Goal: Task Accomplishment & Management: Use online tool/utility

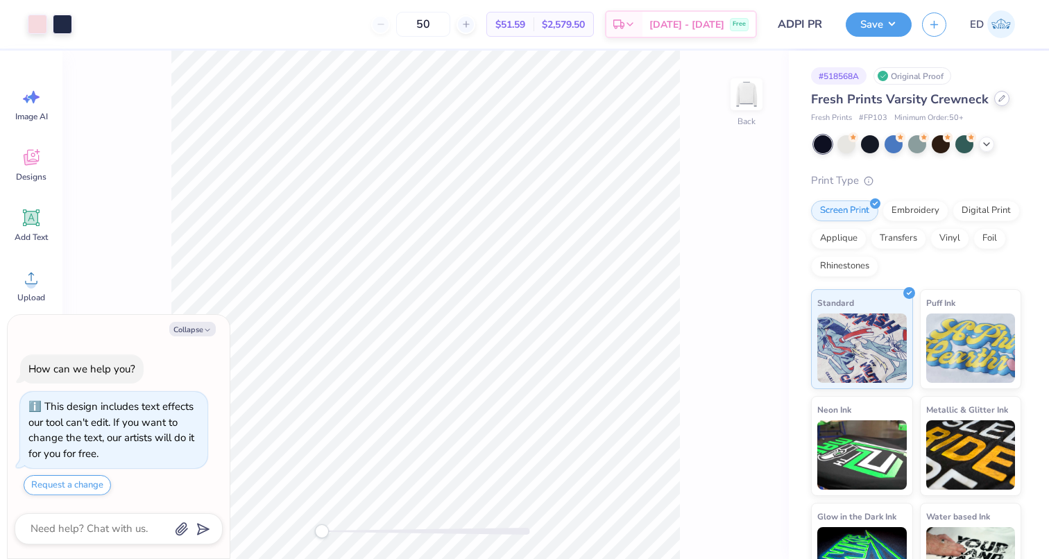
click at [998, 98] on icon at bounding box center [1001, 98] width 7 height 7
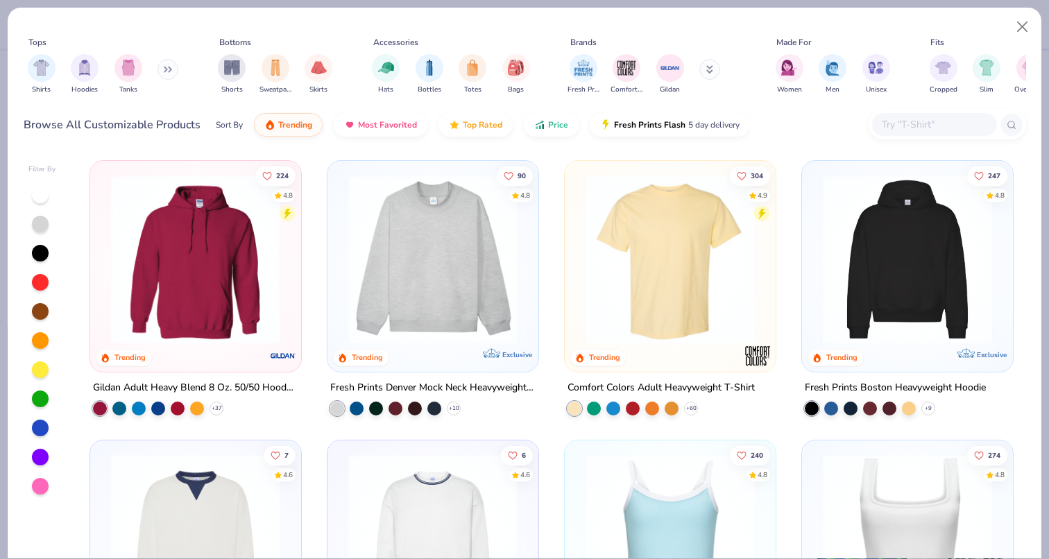
click at [207, 501] on img at bounding box center [195, 538] width 183 height 169
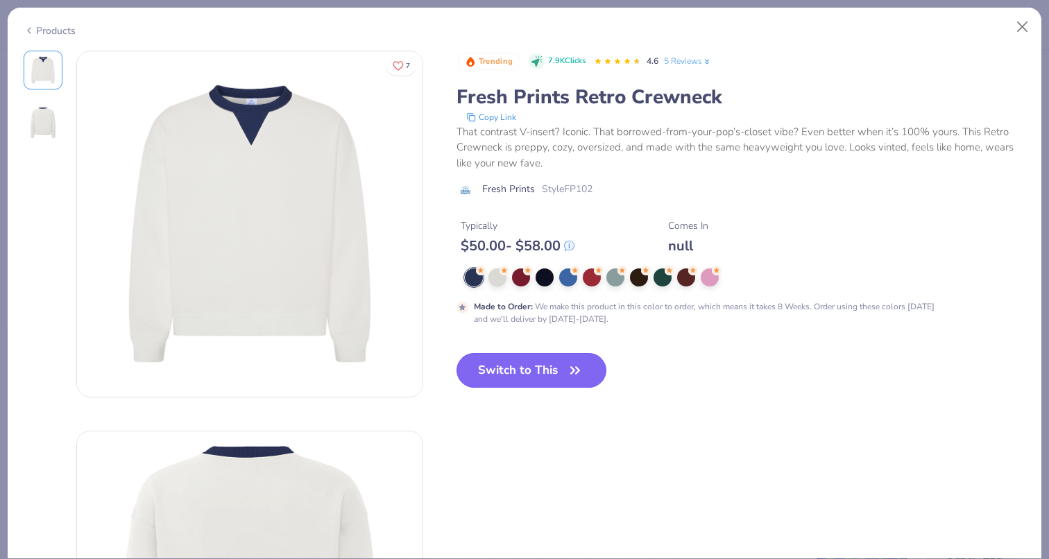
click at [556, 375] on button "Switch to This" at bounding box center [531, 370] width 150 height 35
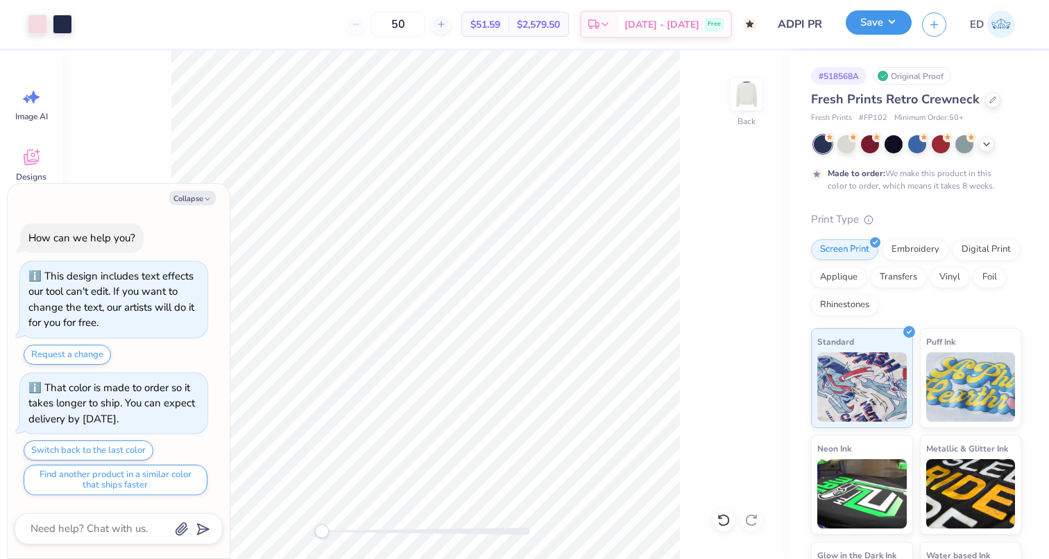
click at [897, 25] on button "Save" at bounding box center [878, 22] width 66 height 24
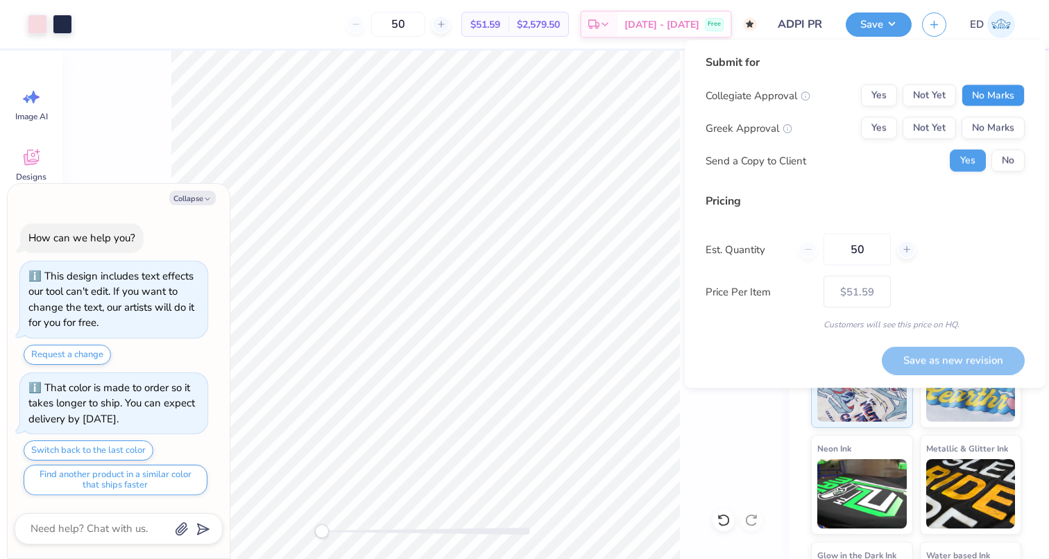
click at [986, 94] on button "No Marks" at bounding box center [992, 96] width 63 height 22
click at [863, 137] on button "Yes" at bounding box center [879, 128] width 36 height 22
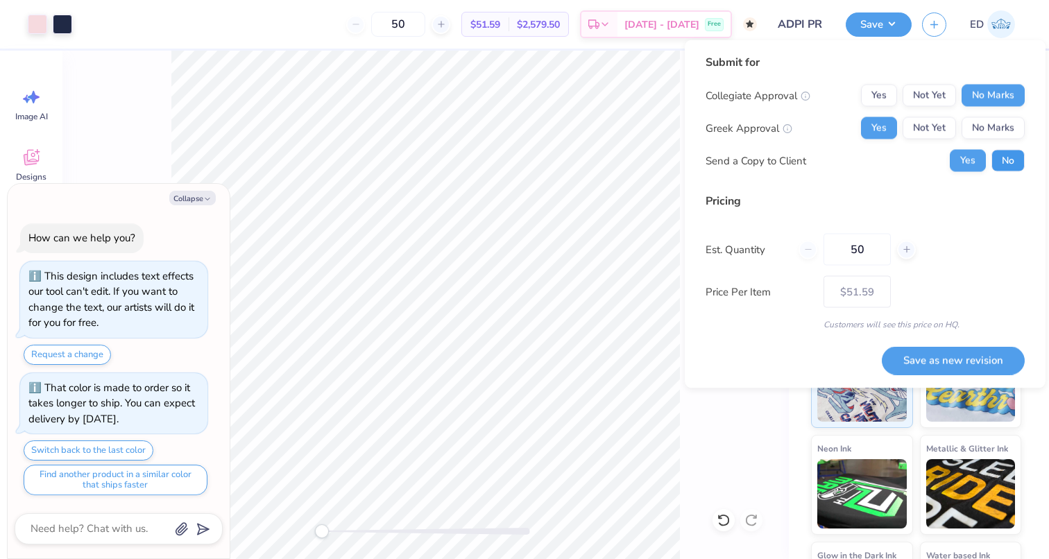
click at [1012, 155] on button "No" at bounding box center [1007, 161] width 33 height 22
click at [952, 361] on button "Save as new revision" at bounding box center [952, 360] width 143 height 28
type textarea "x"
type input "– –"
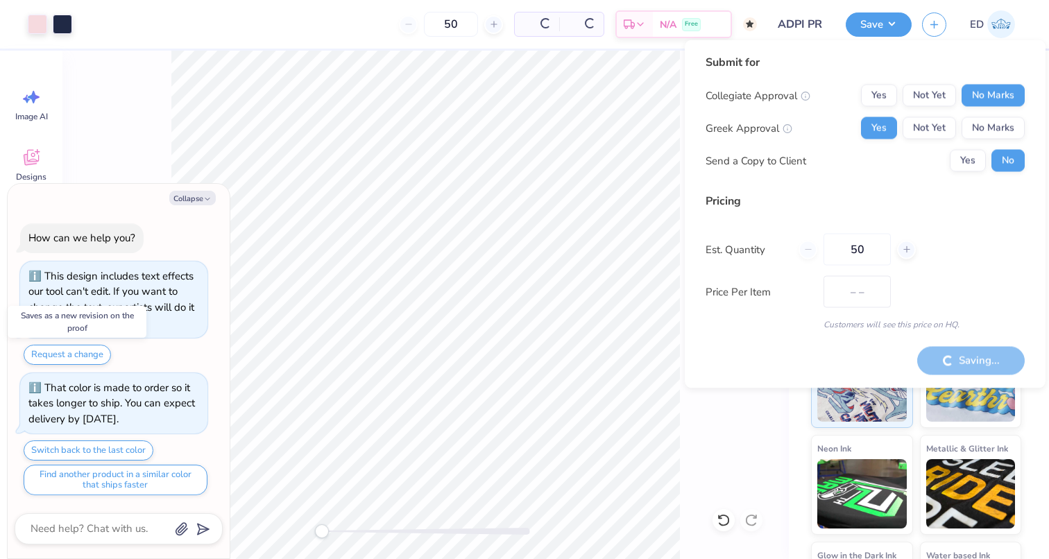
type textarea "x"
type input "$51.59"
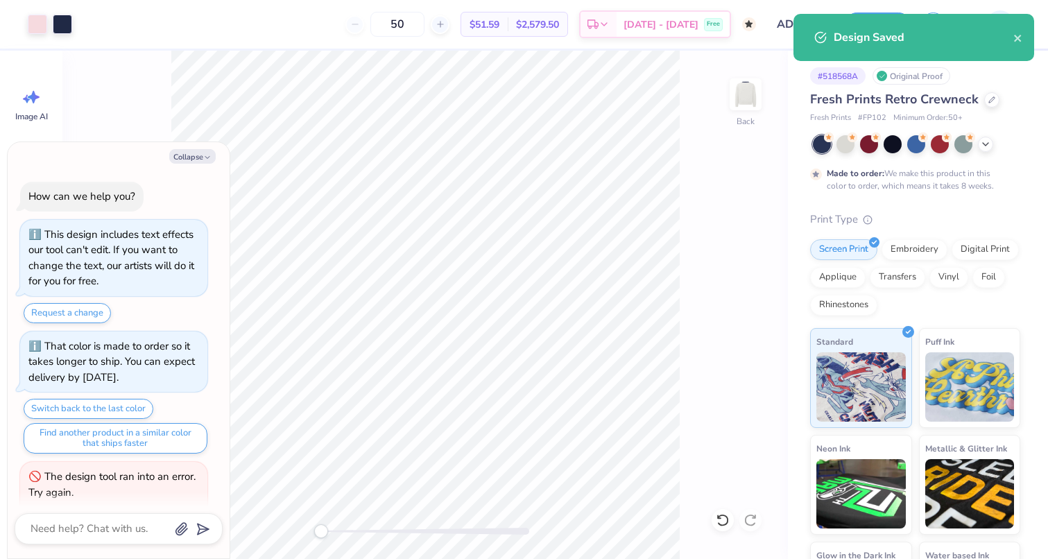
scroll to position [33, 0]
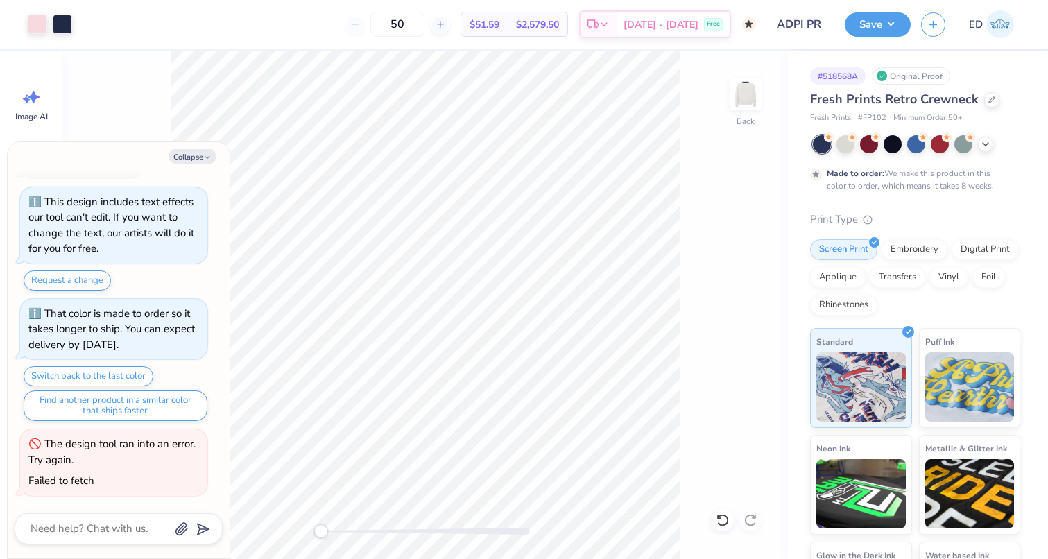
type textarea "x"
click at [424, 31] on input "50" at bounding box center [397, 24] width 54 height 25
type input "5"
type input "75"
type textarea "x"
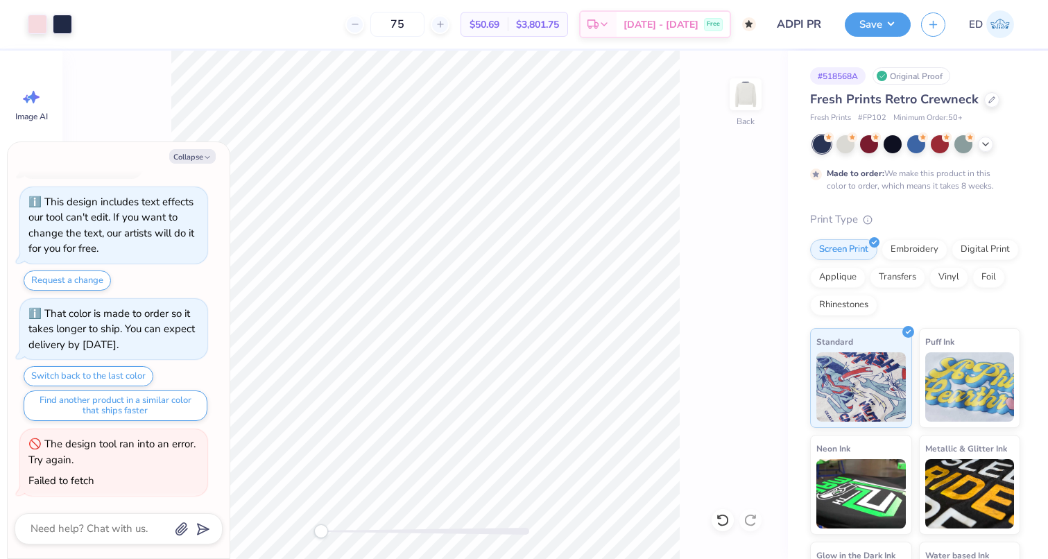
type input "75"
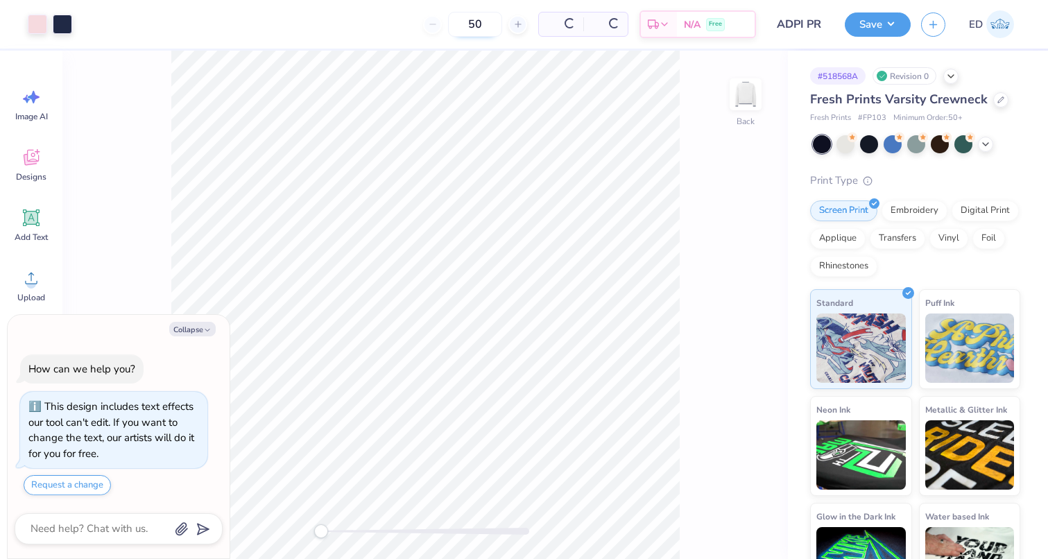
type textarea "x"
click at [400, 26] on div "50" at bounding box center [422, 24] width 104 height 25
click at [397, 28] on div "50" at bounding box center [422, 24] width 104 height 25
click at [470, 27] on icon at bounding box center [465, 24] width 10 height 10
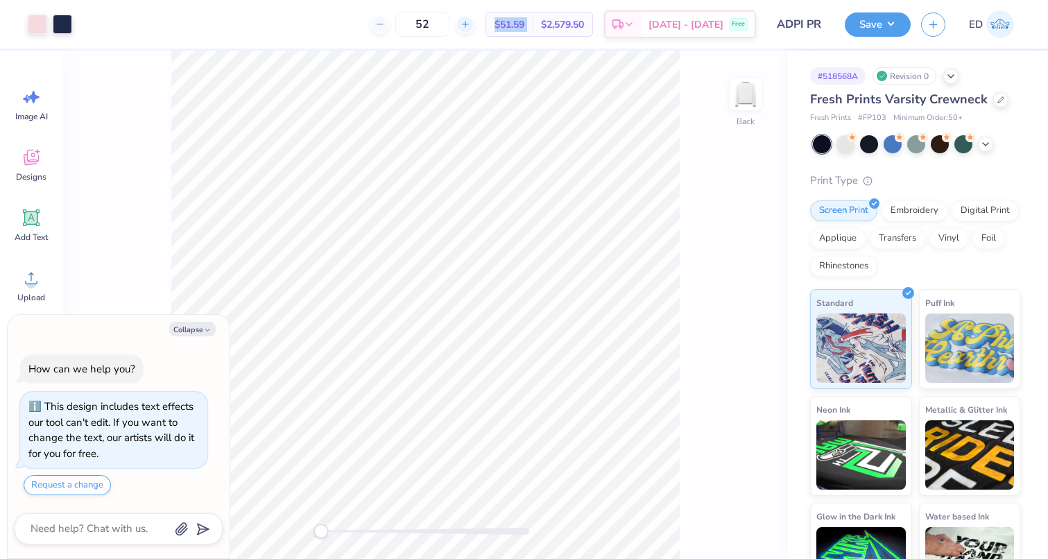
click at [470, 27] on icon at bounding box center [465, 24] width 10 height 10
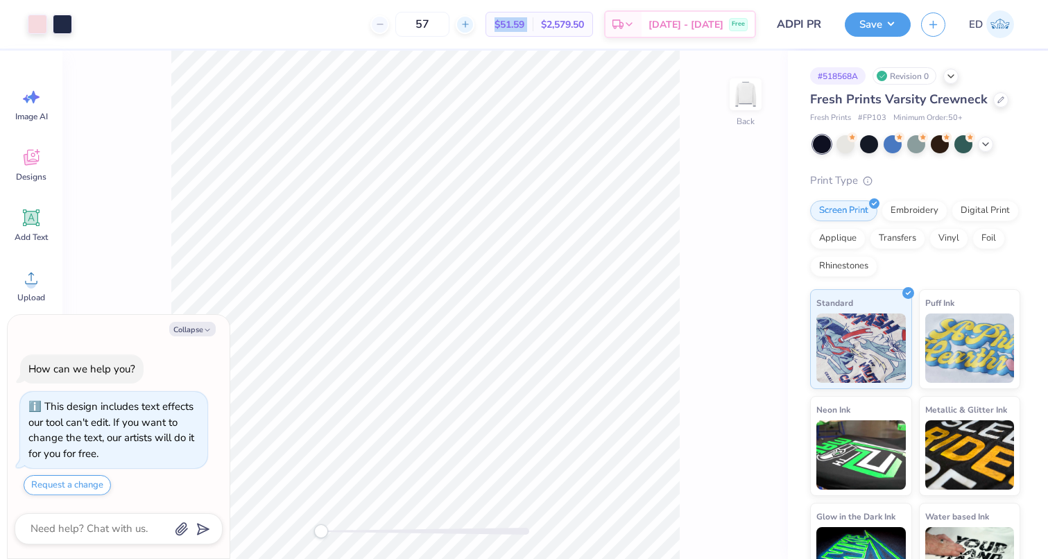
click at [470, 27] on icon at bounding box center [465, 24] width 10 height 10
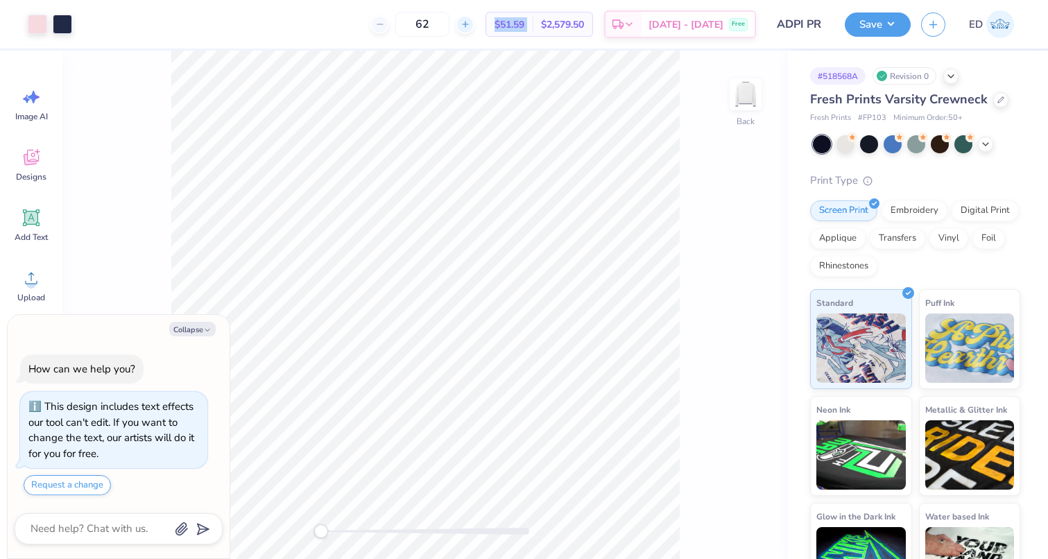
click at [470, 27] on icon at bounding box center [465, 24] width 10 height 10
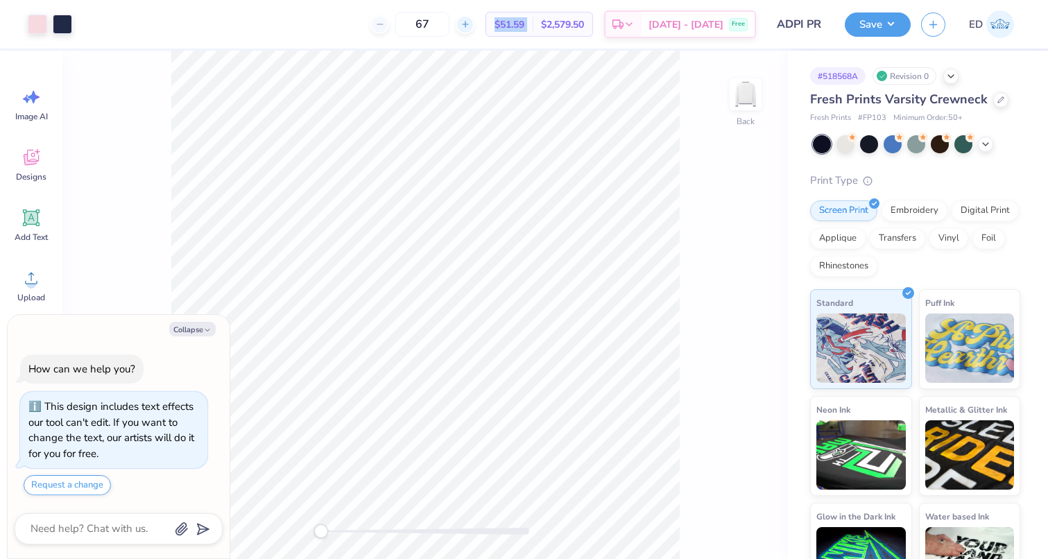
click at [470, 27] on icon at bounding box center [465, 24] width 10 height 10
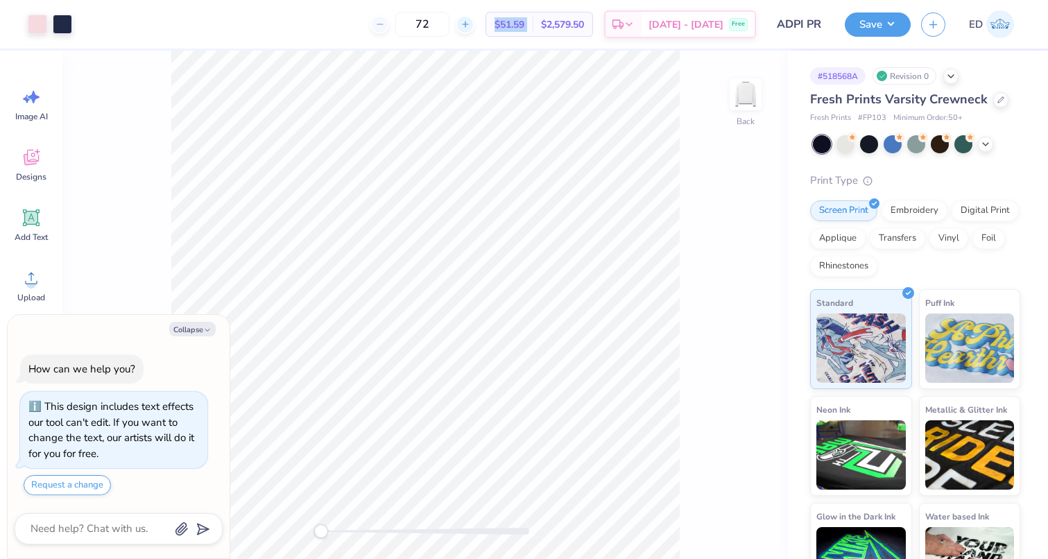
click at [470, 27] on icon at bounding box center [465, 24] width 10 height 10
type input "75"
type textarea "x"
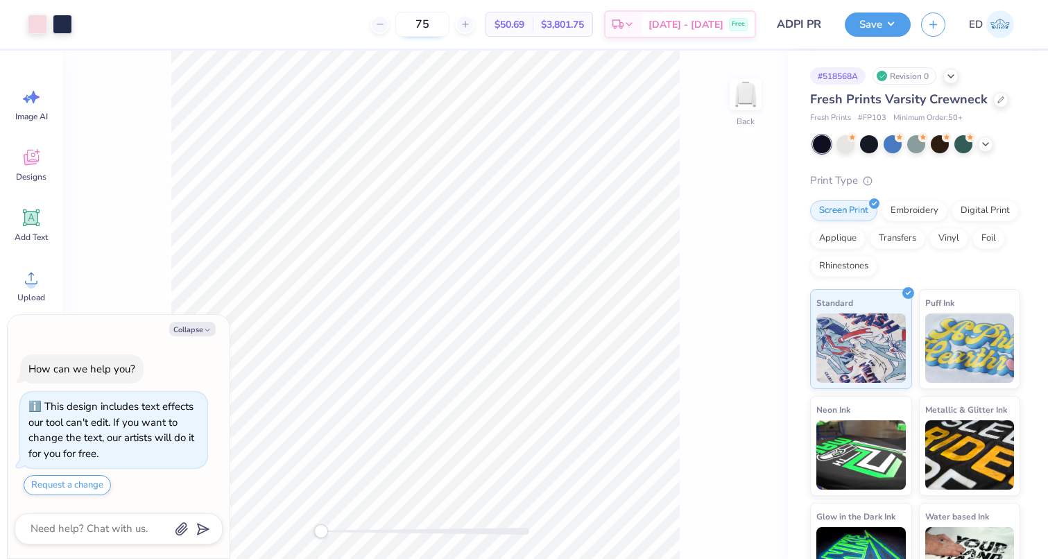
drag, startPoint x: 454, startPoint y: 28, endPoint x: 424, endPoint y: 28, distance: 29.1
click at [424, 28] on input "75" at bounding box center [422, 24] width 54 height 25
type input "100"
type textarea "x"
type input "1"
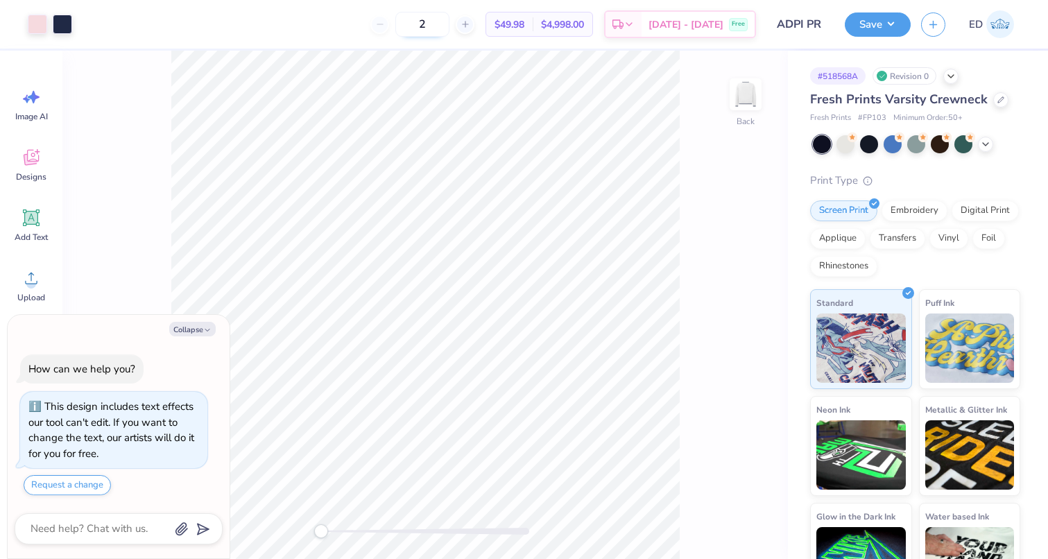
type input "25"
type textarea "x"
type input "50"
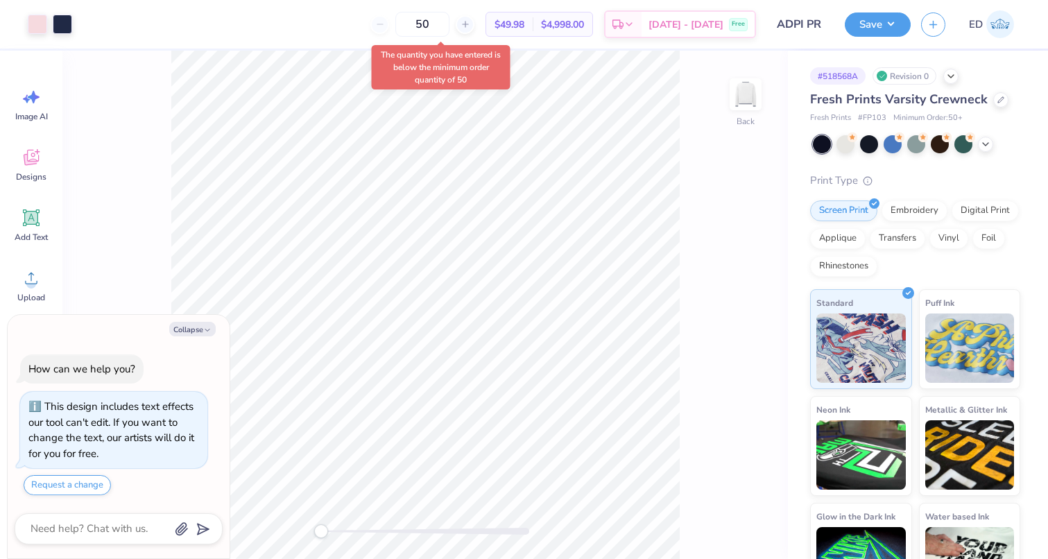
type textarea "x"
